Goal: Use online tool/utility: Utilize a website feature to perform a specific function

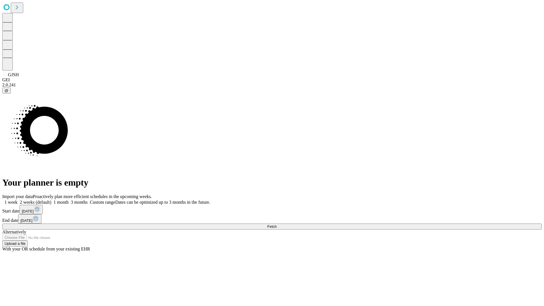
click at [277, 224] on span "Fetch" at bounding box center [271, 226] width 9 height 4
